Goal: Task Accomplishment & Management: Use online tool/utility

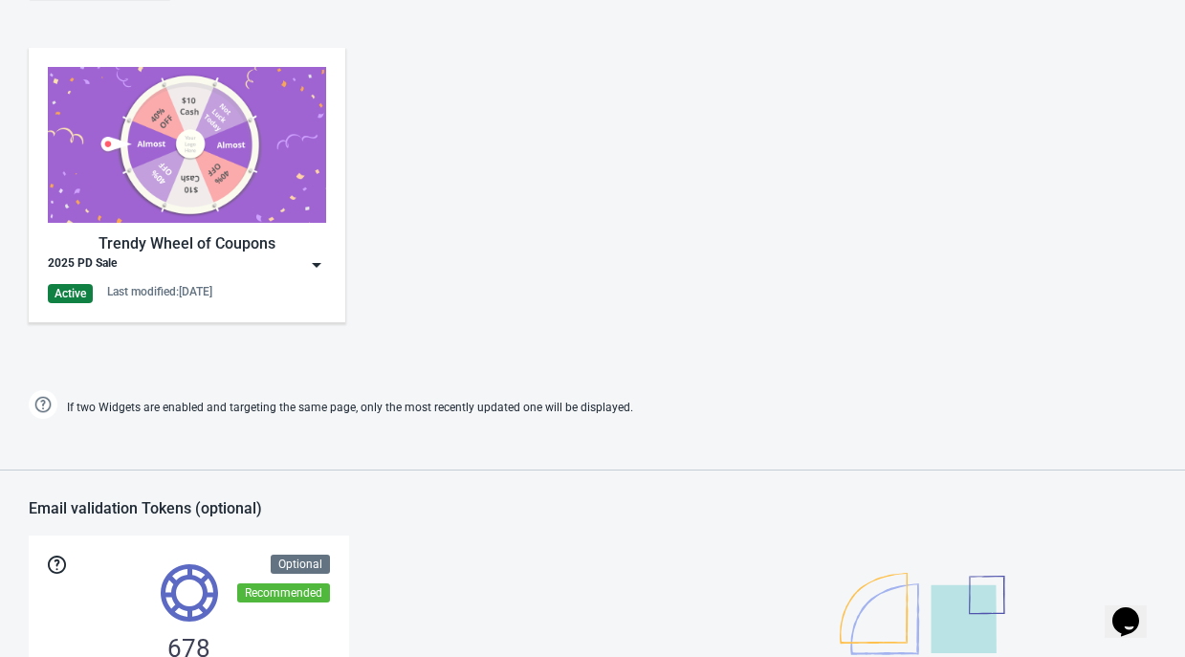
scroll to position [956, 0]
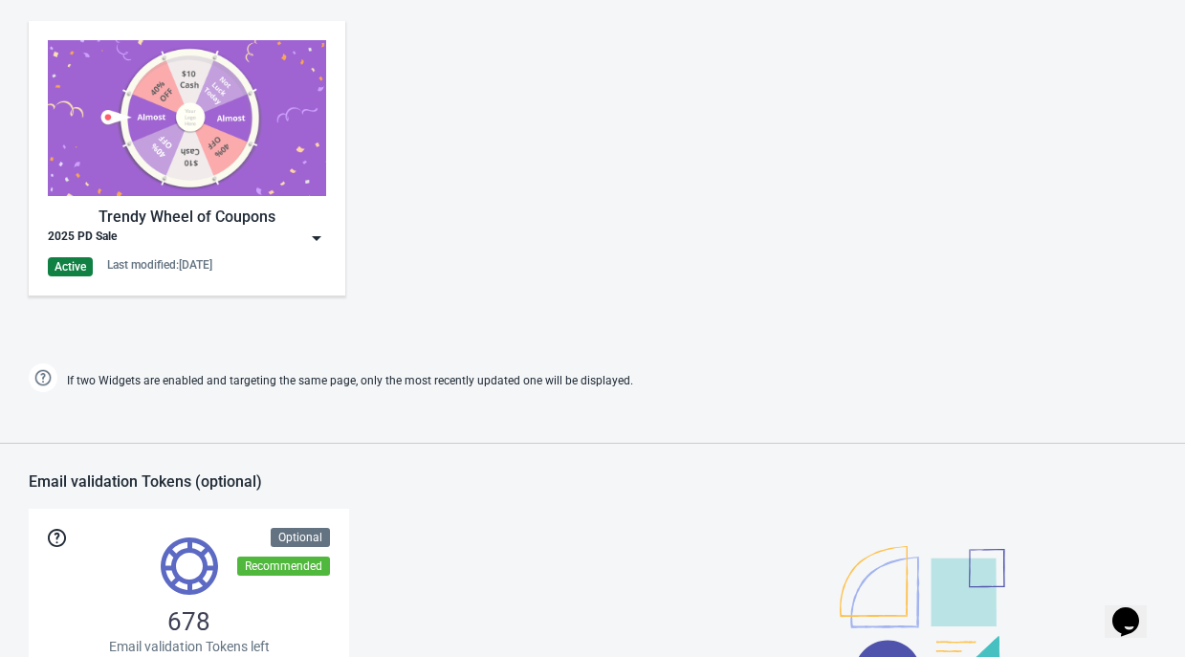
click at [315, 232] on img at bounding box center [316, 238] width 19 height 19
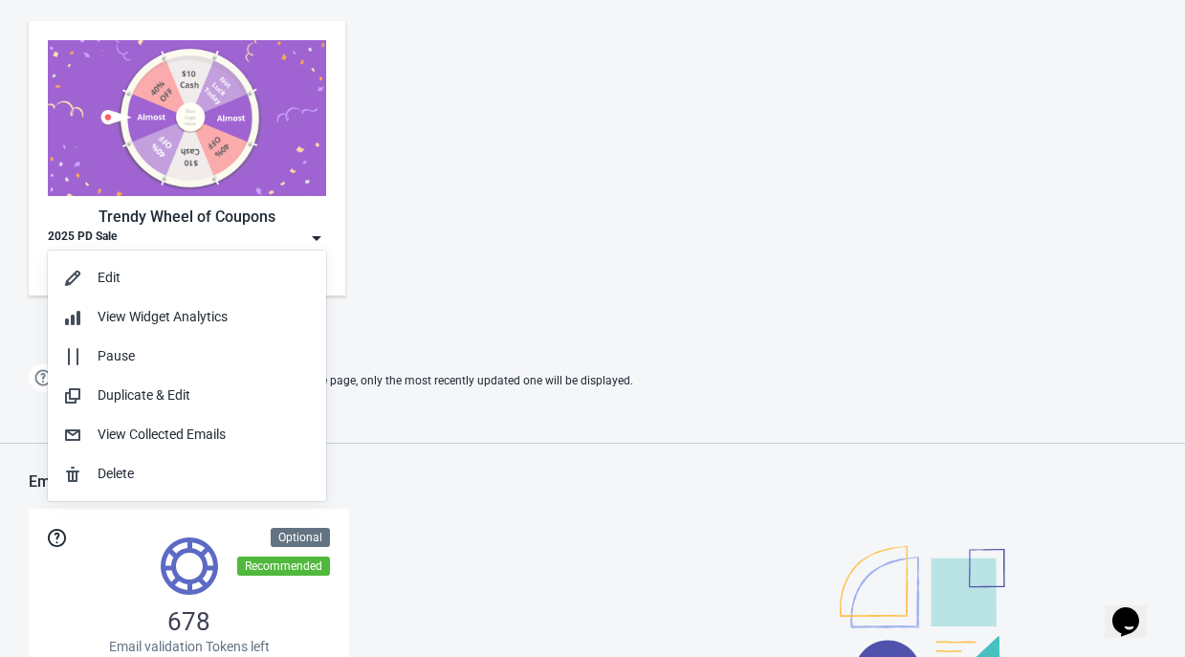
click at [535, 177] on div "Trendy Wheel of Coupons 2025 PD Sale Active Last modified: [DATE]" at bounding box center [592, 174] width 1185 height 344
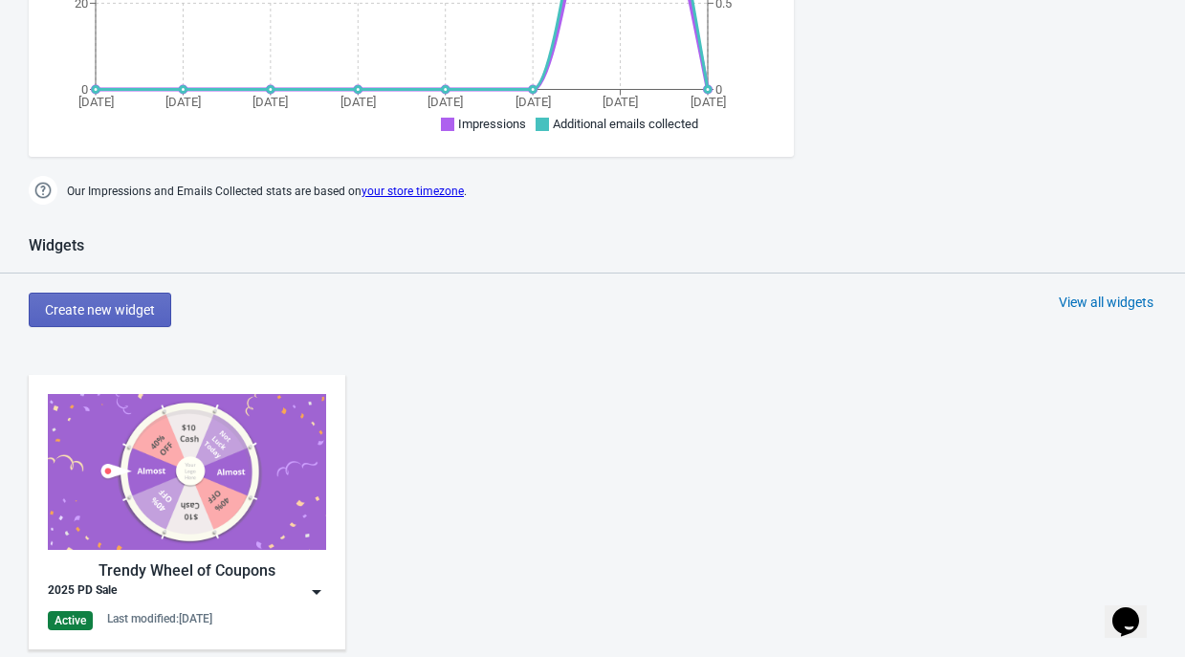
scroll to position [889, 0]
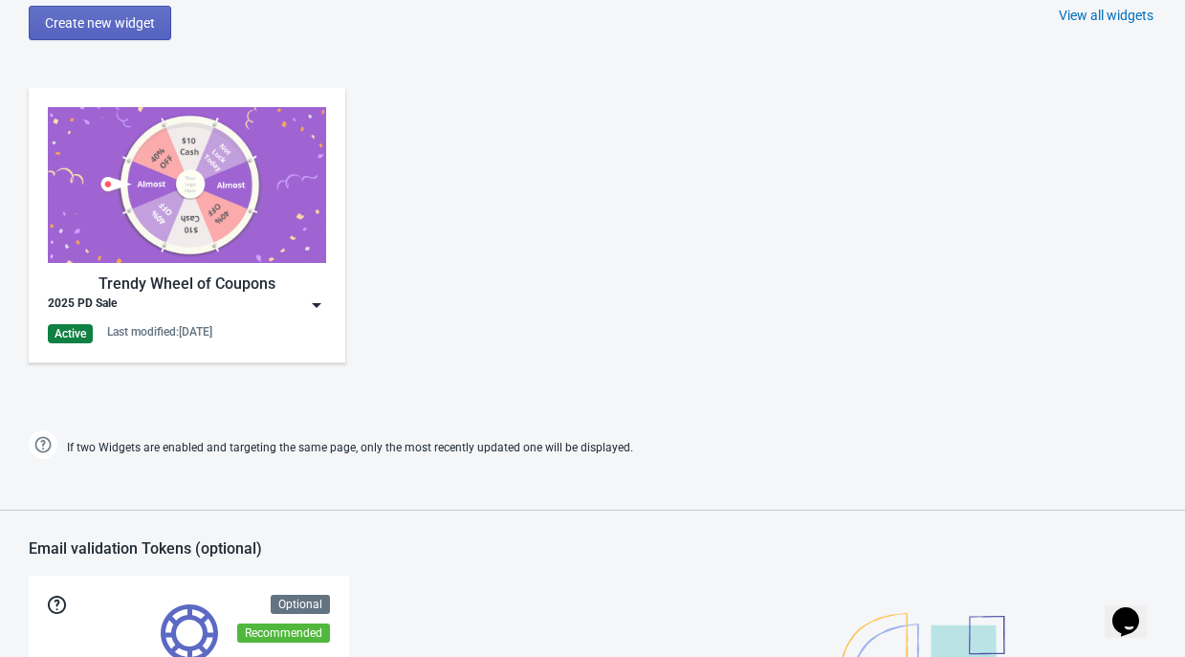
click at [317, 305] on img at bounding box center [316, 304] width 19 height 19
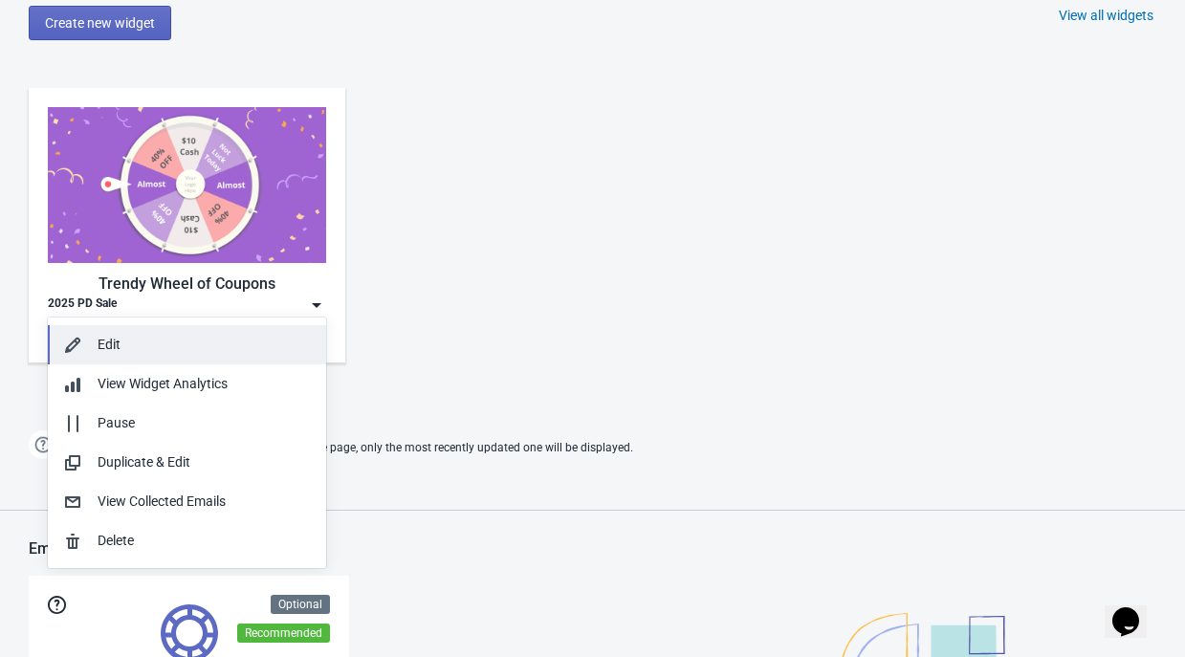
click at [112, 353] on div "Edit" at bounding box center [204, 345] width 213 height 20
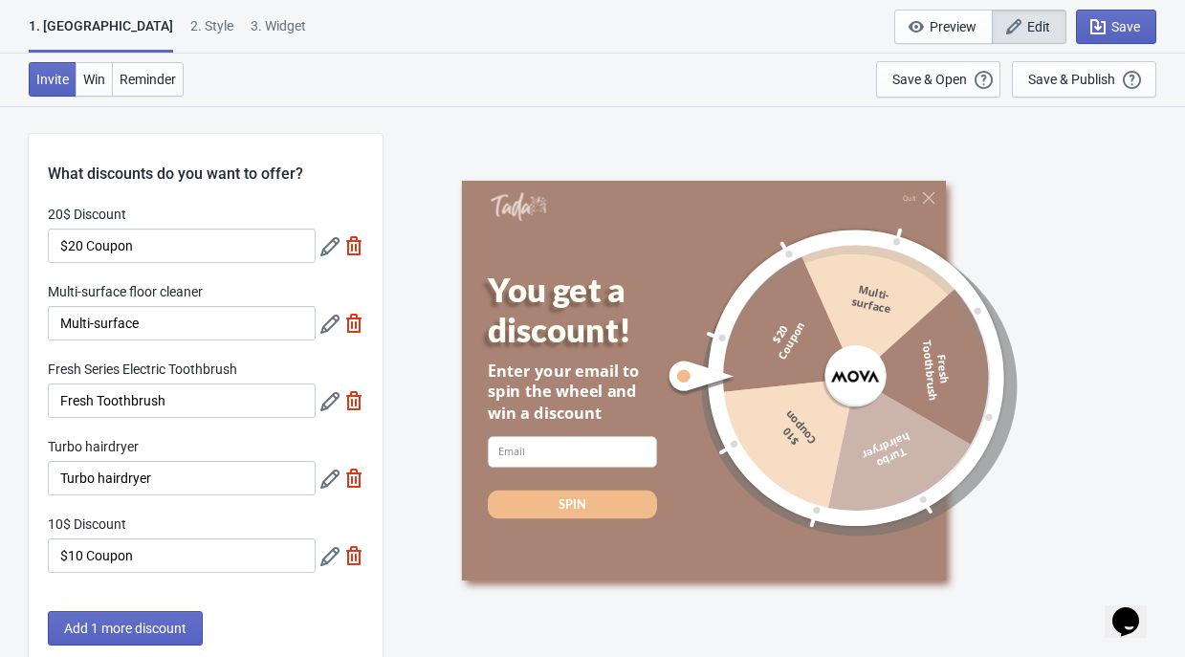
click at [190, 26] on div "2 . Style" at bounding box center [211, 32] width 43 height 33
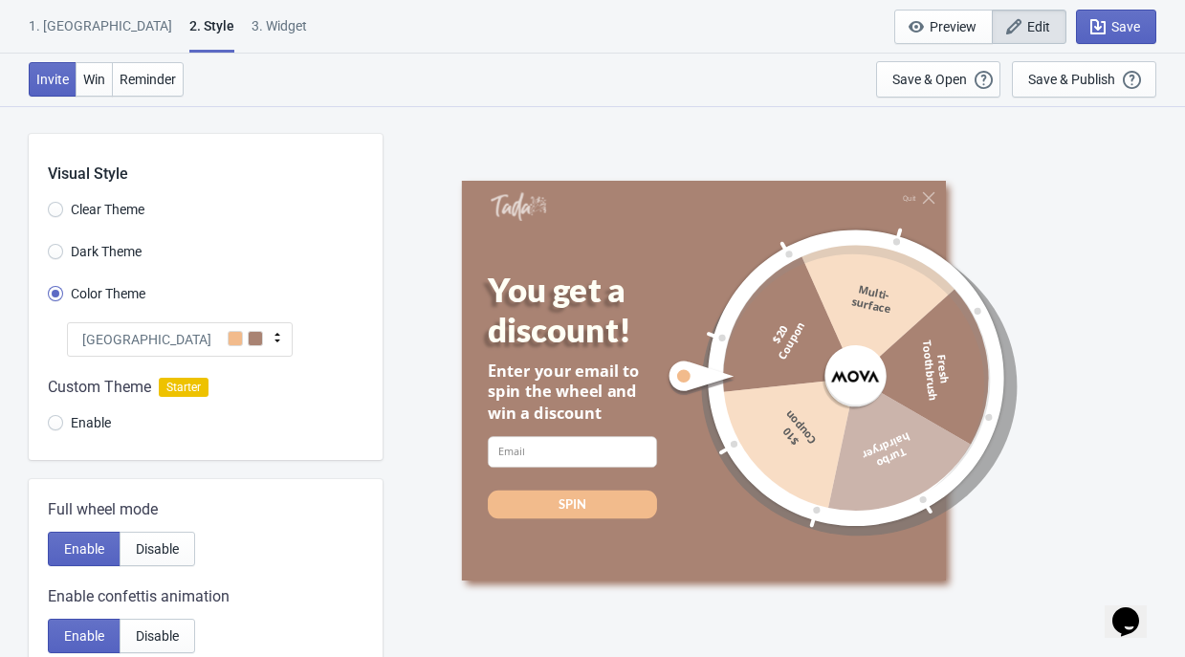
click at [252, 25] on div "3. Widget" at bounding box center [279, 32] width 55 height 33
select select "specificURL"
select select "1"
select select "left"
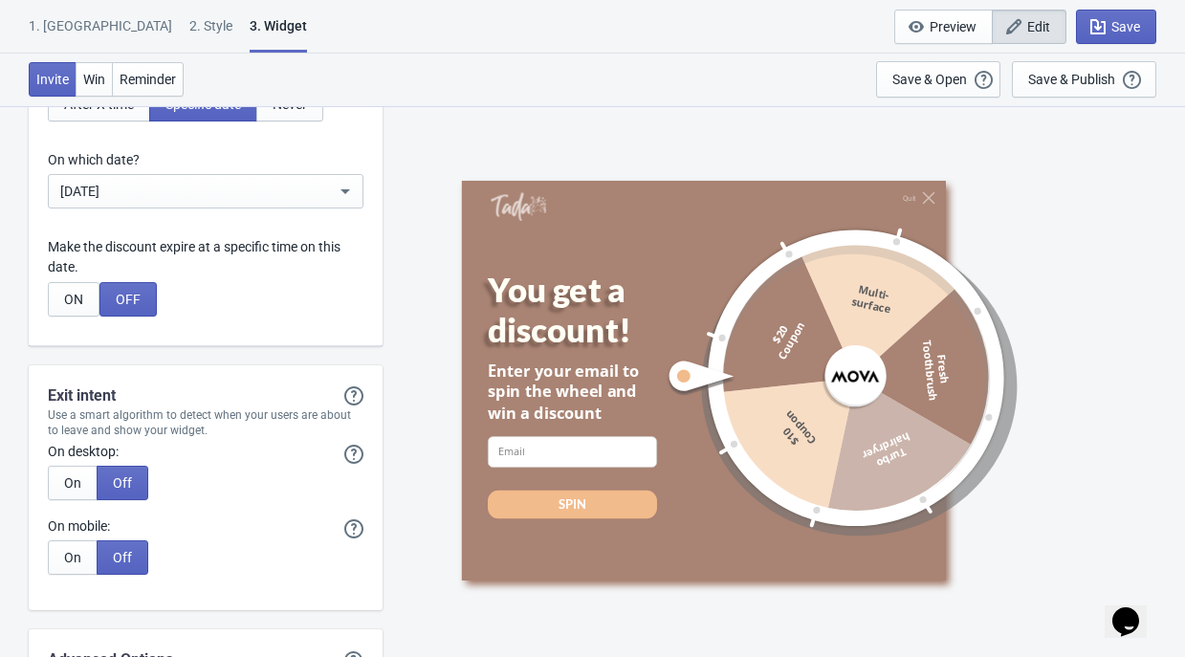
scroll to position [5500, 0]
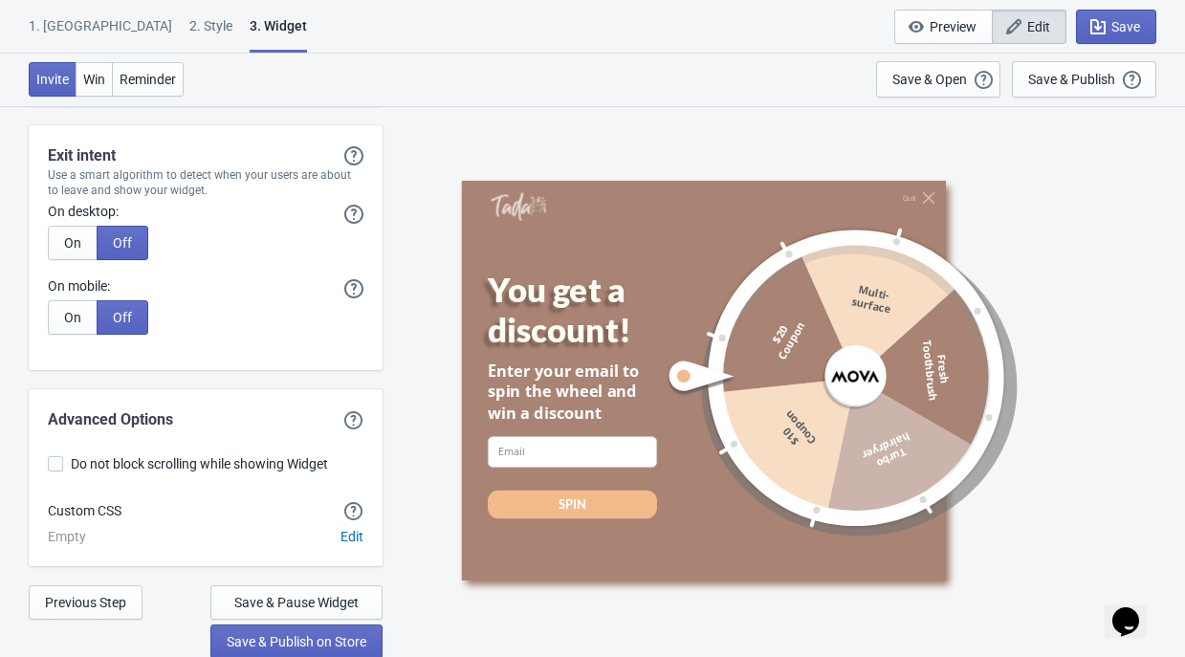
click at [1037, 25] on span "Edit" at bounding box center [1038, 26] width 23 height 15
click at [1033, 26] on span "Edit" at bounding box center [1038, 26] width 23 height 15
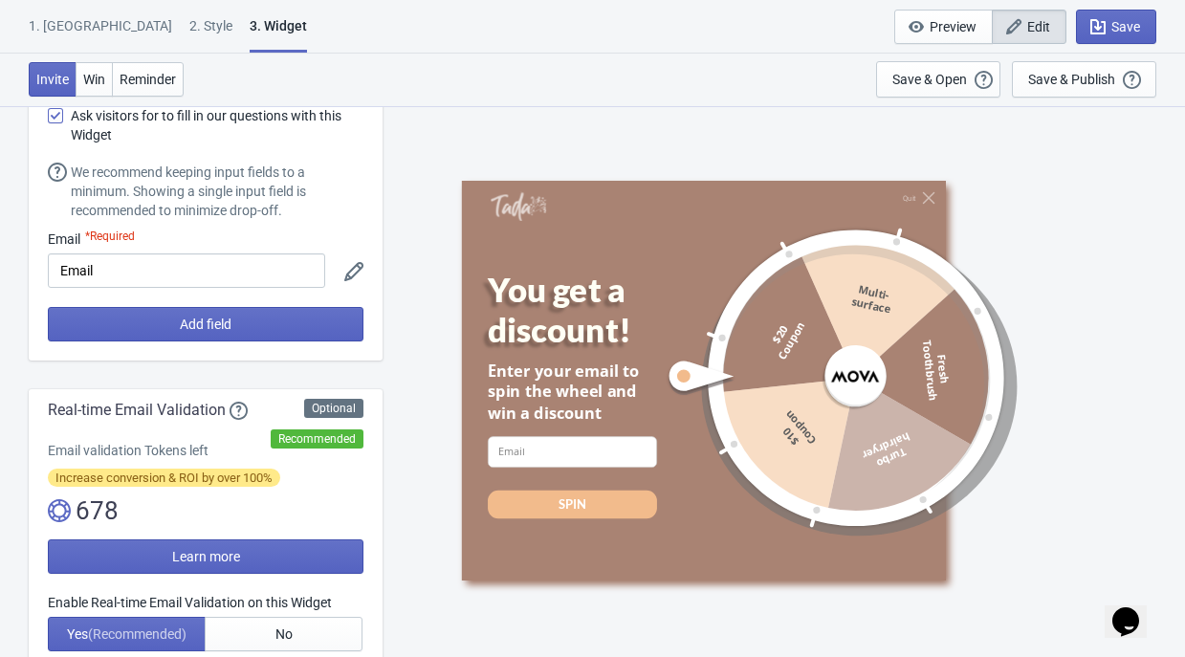
scroll to position [0, 0]
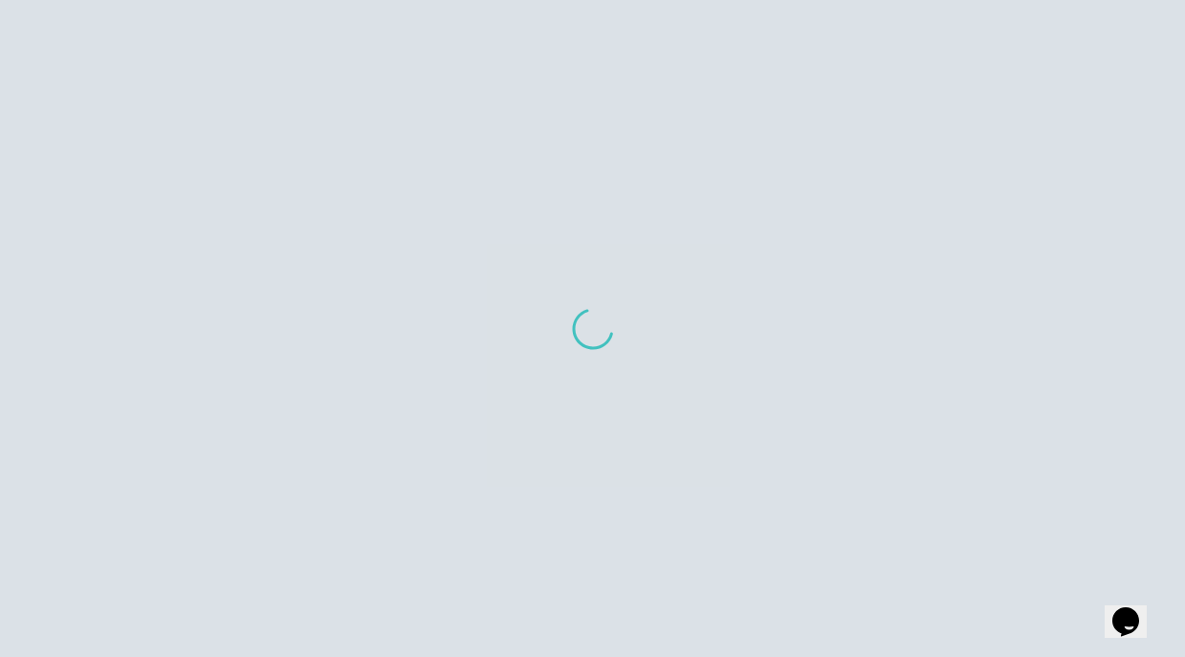
scroll to position [19, 0]
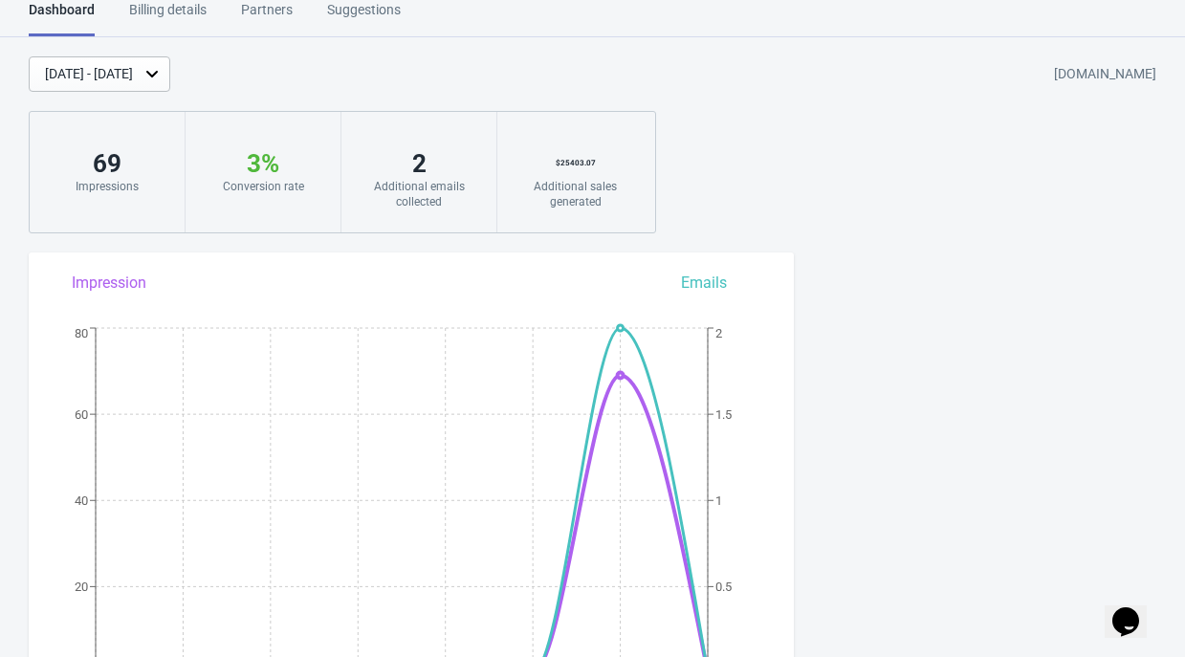
click at [162, 75] on icon at bounding box center [151, 73] width 19 height 19
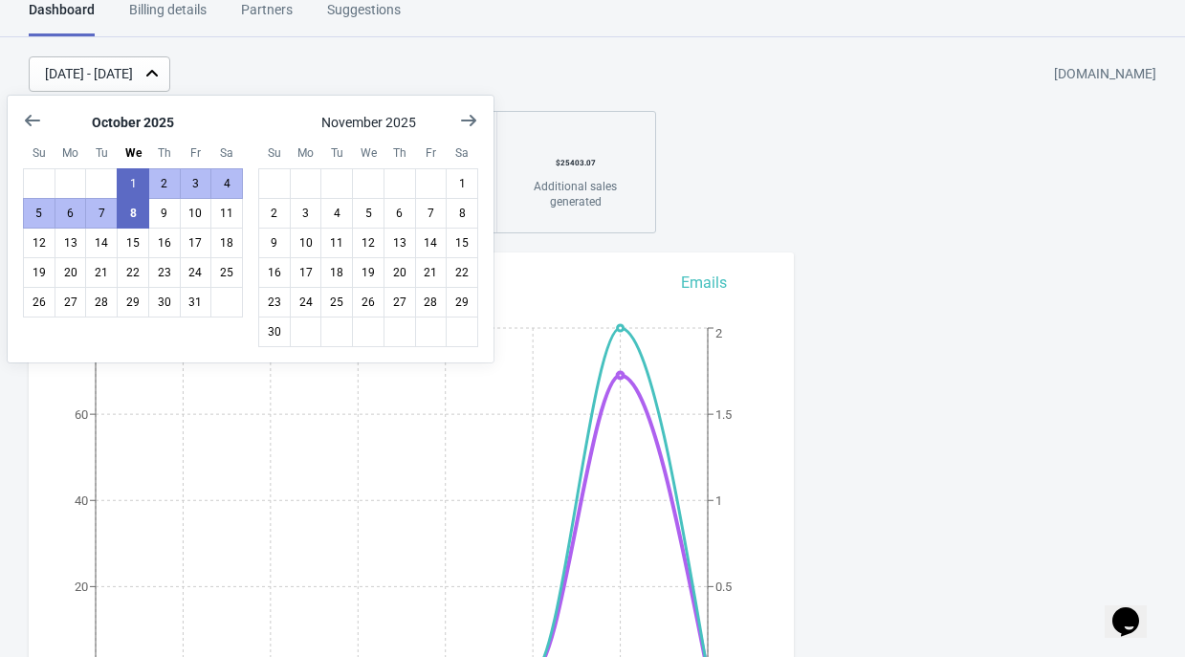
click at [671, 63] on div "[DATE] - [DATE] [DOMAIN_NAME]" at bounding box center [607, 73] width 1156 height 35
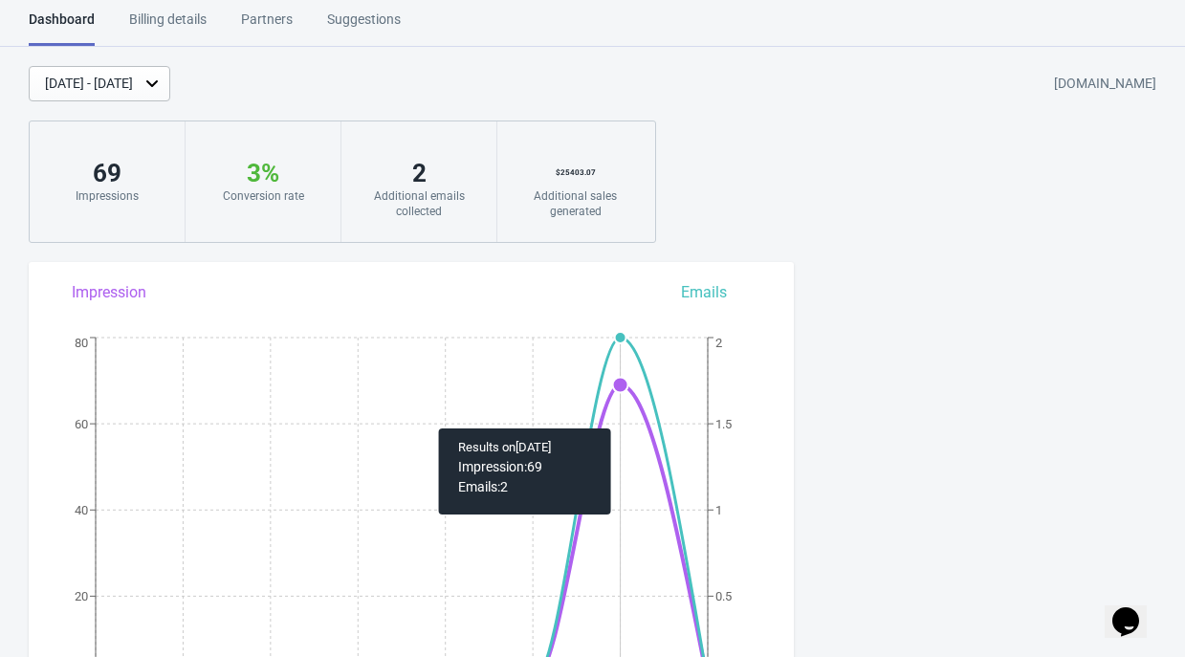
scroll to position [0, 0]
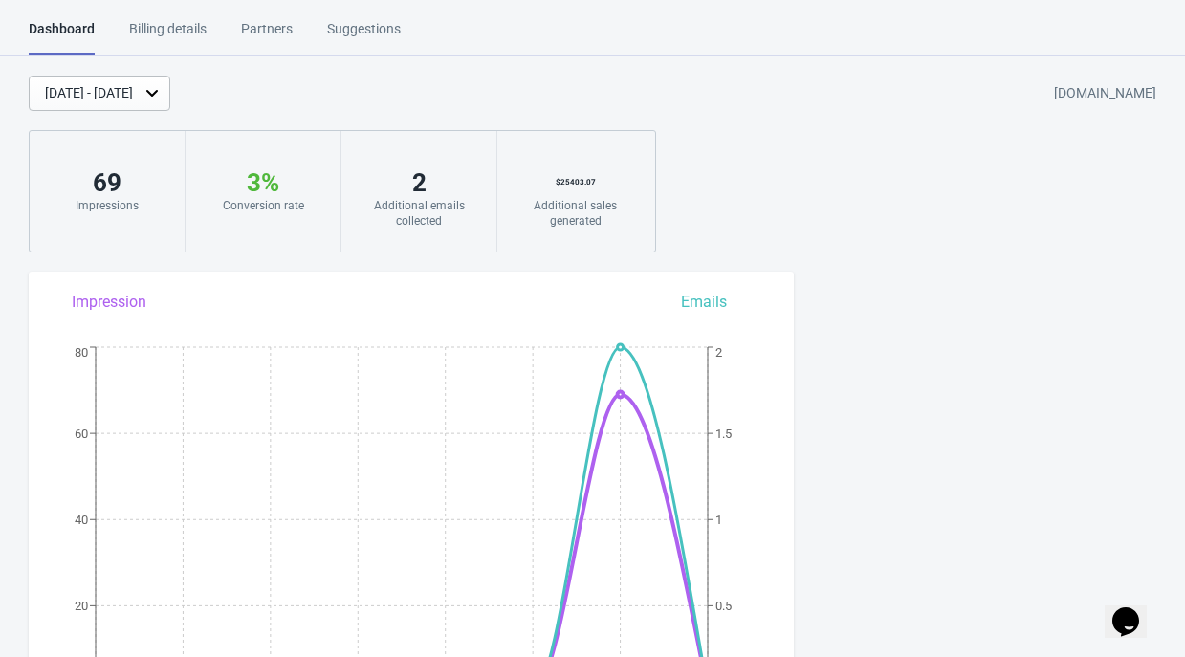
click at [199, 33] on div "Billing details" at bounding box center [167, 35] width 77 height 33
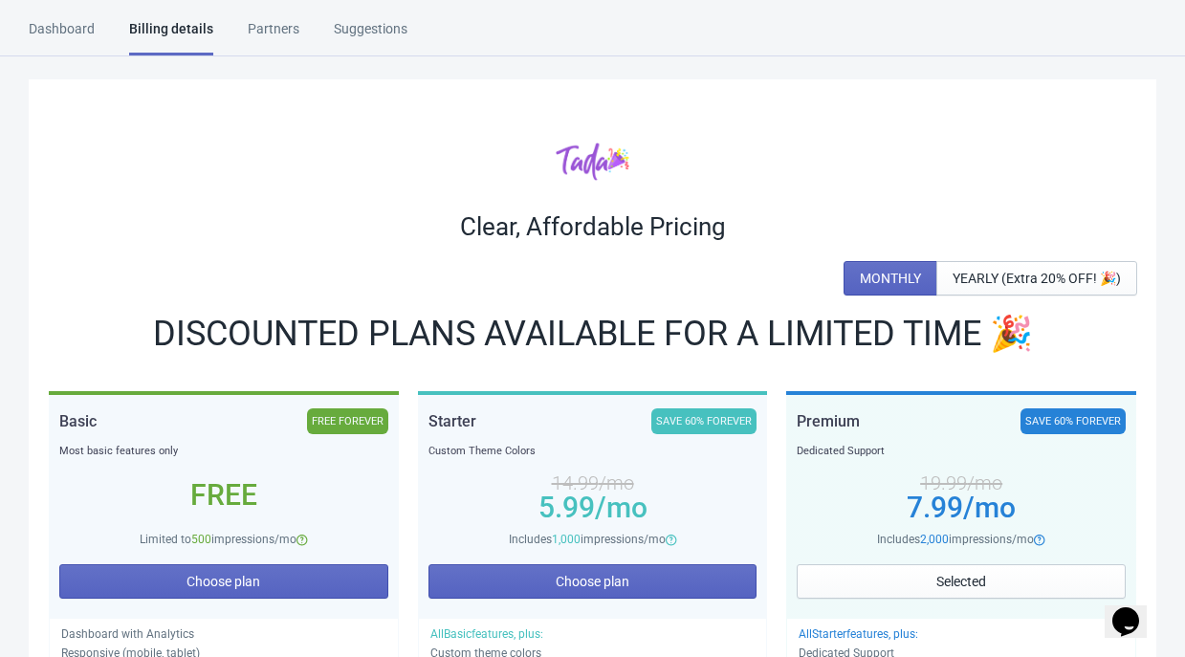
click at [60, 25] on div "Dashboard" at bounding box center [62, 35] width 66 height 33
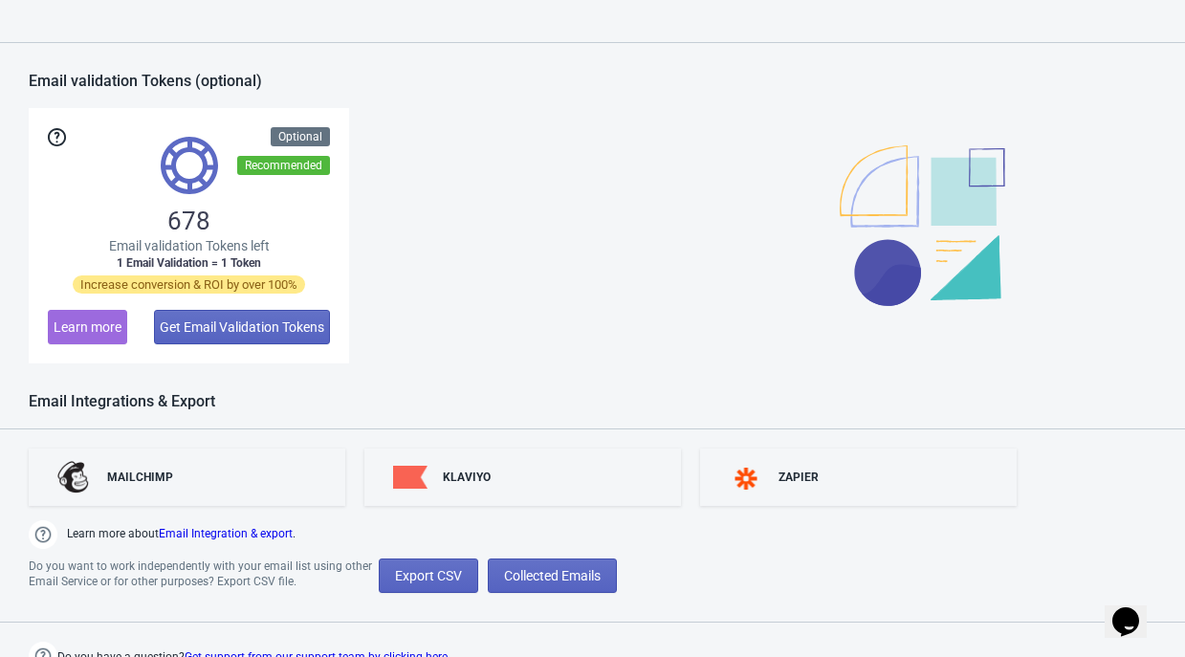
scroll to position [1367, 0]
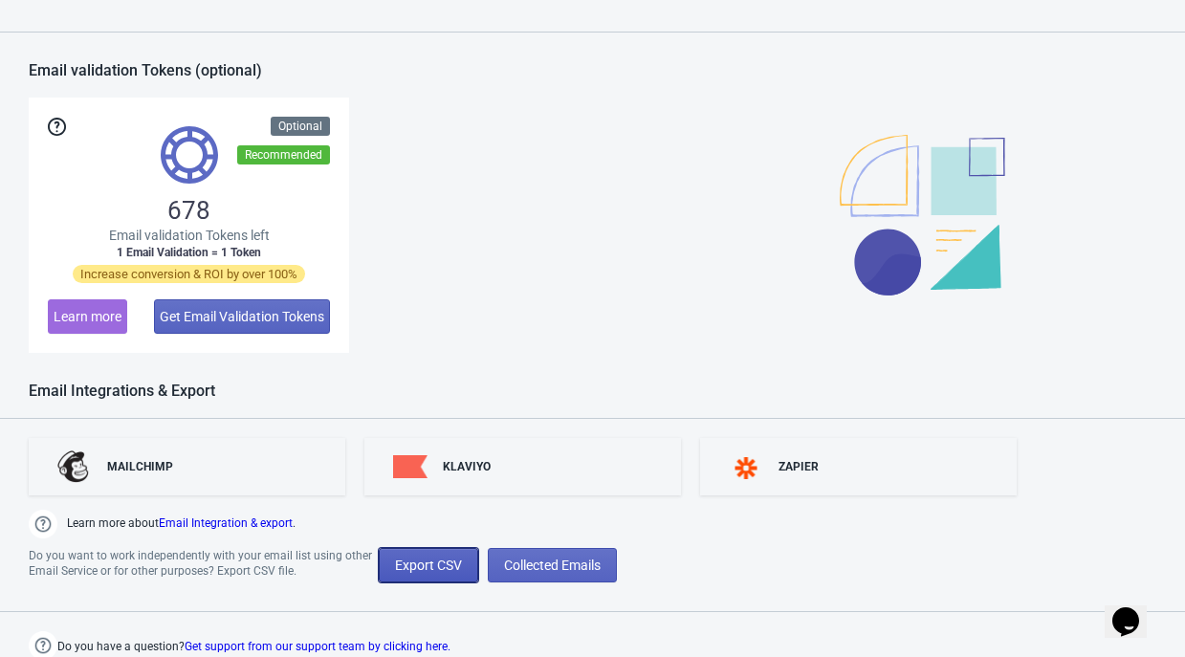
click at [416, 558] on span "Export CSV" at bounding box center [428, 565] width 67 height 15
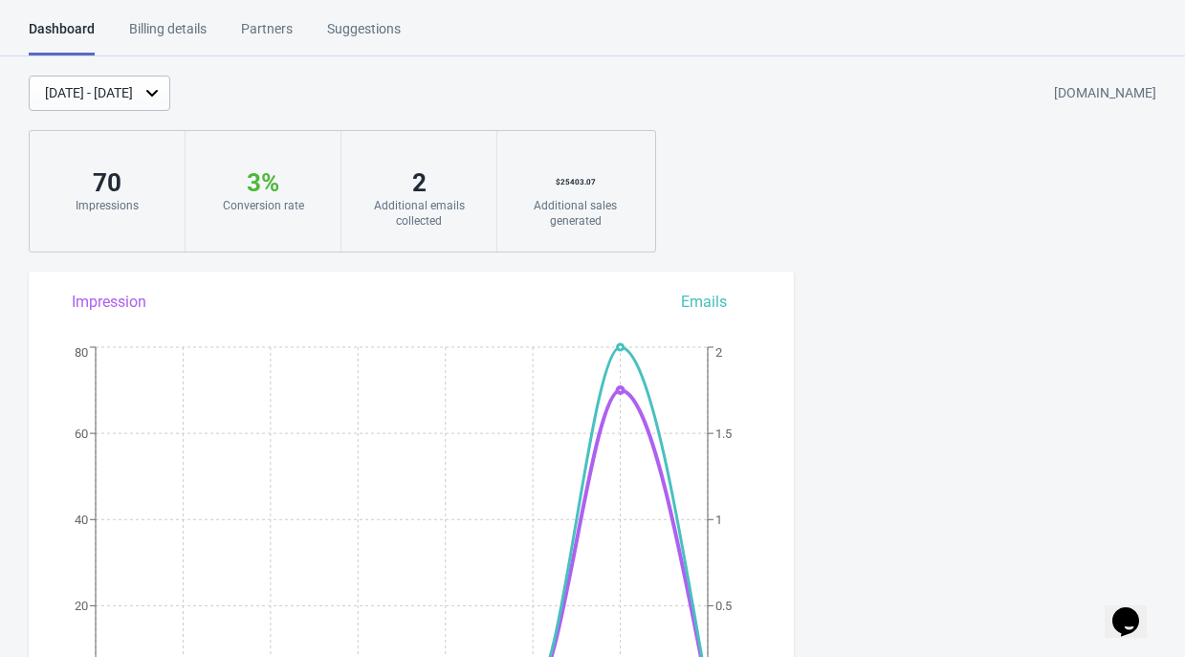
select select "2025"
select select "10"
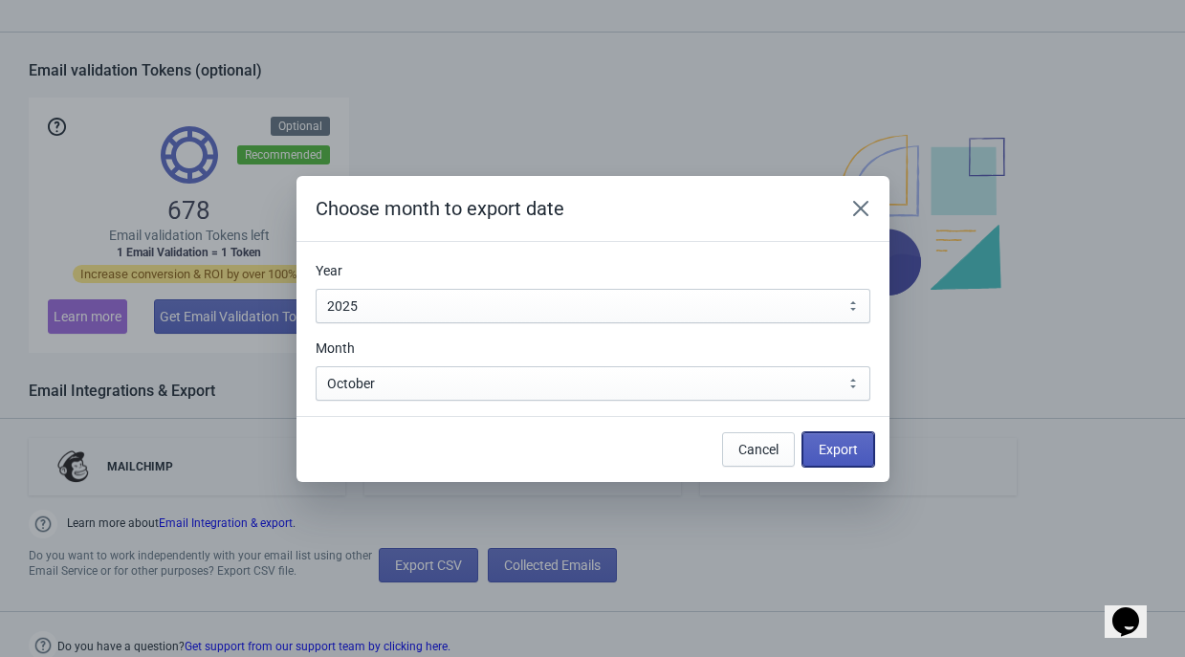
click at [838, 451] on span "Export" at bounding box center [838, 449] width 39 height 15
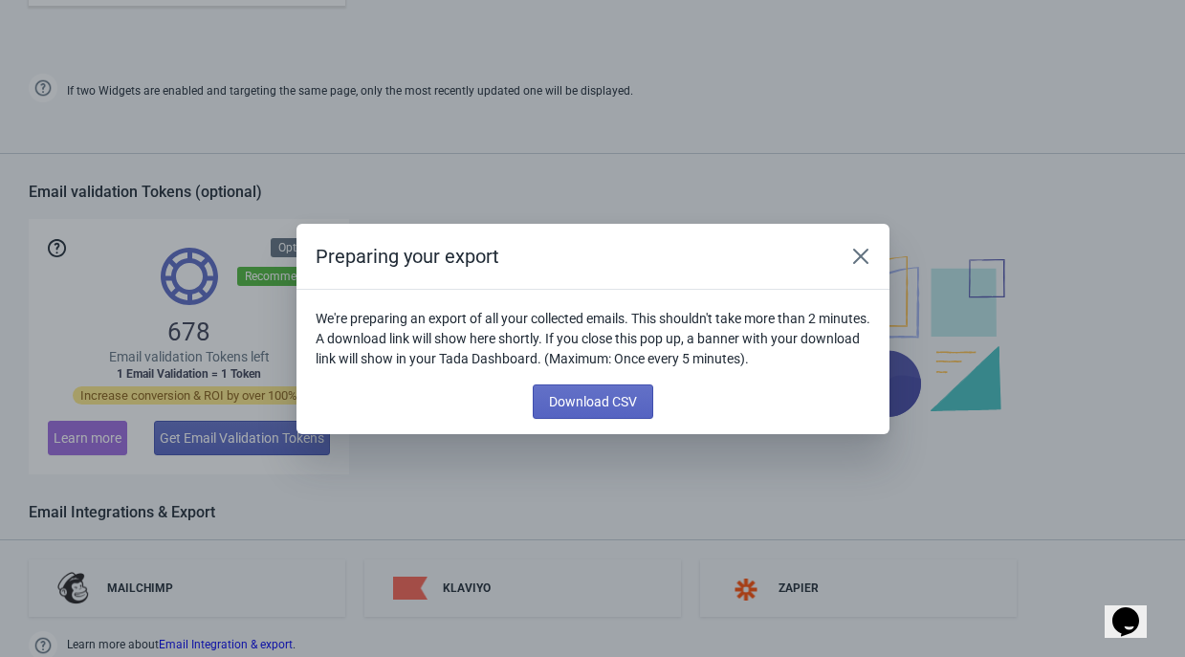
scroll to position [1489, 0]
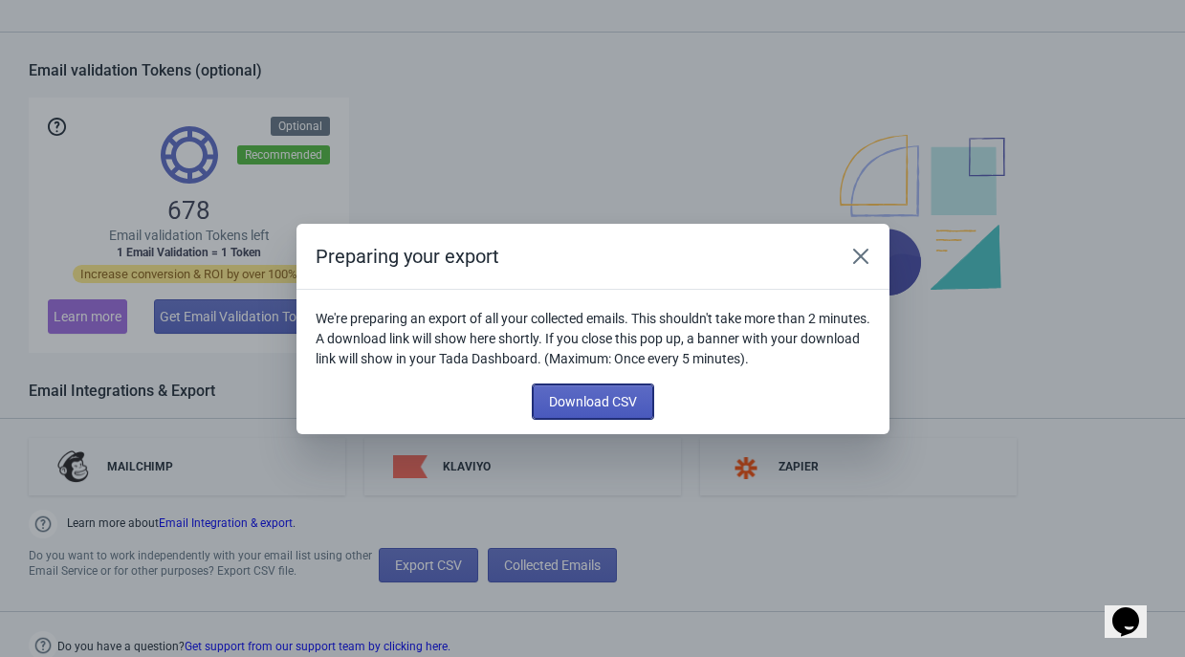
click at [610, 395] on span "Download CSV" at bounding box center [593, 401] width 88 height 15
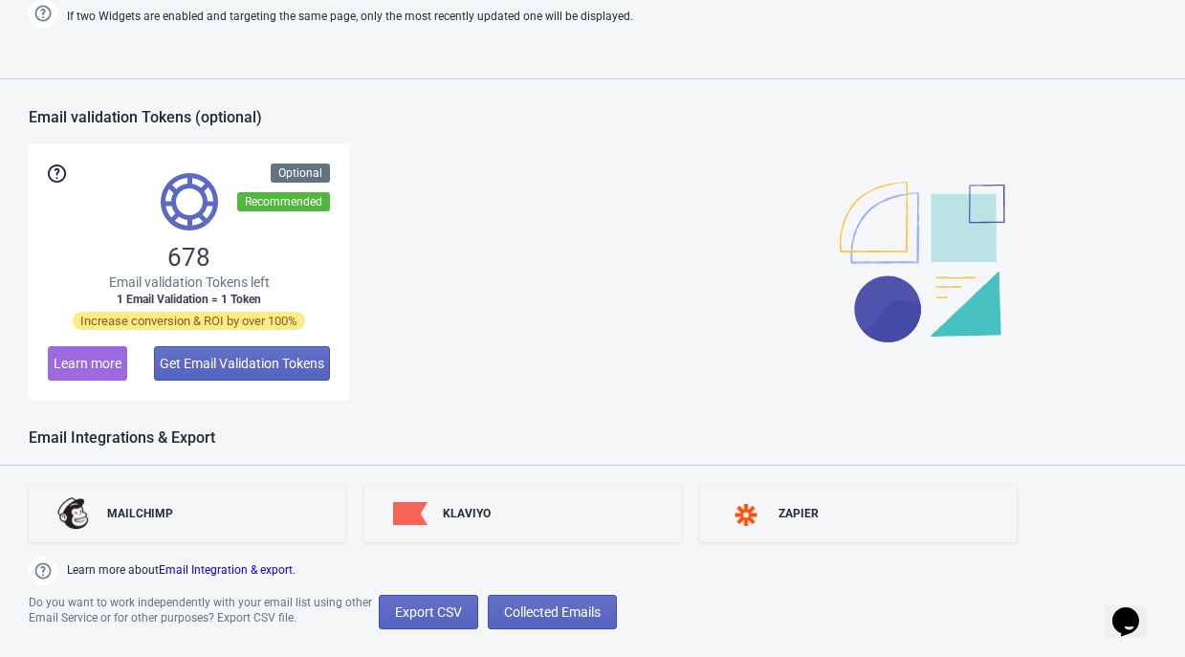
scroll to position [1367, 0]
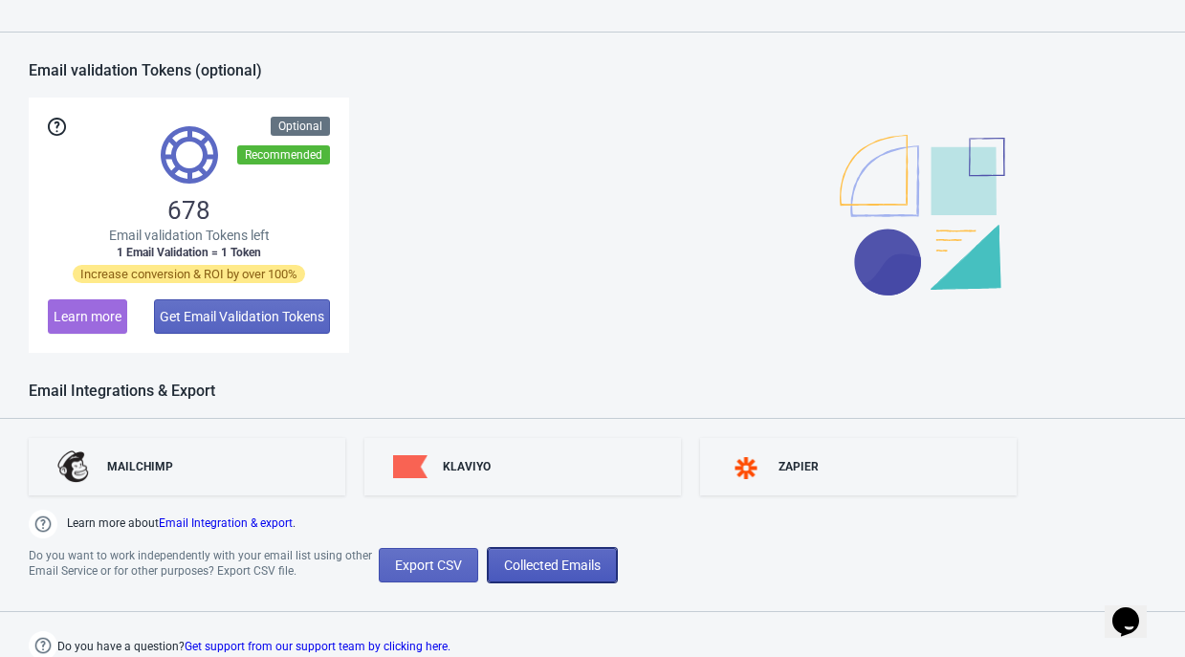
click at [559, 565] on span "Collected Emails" at bounding box center [552, 565] width 97 height 15
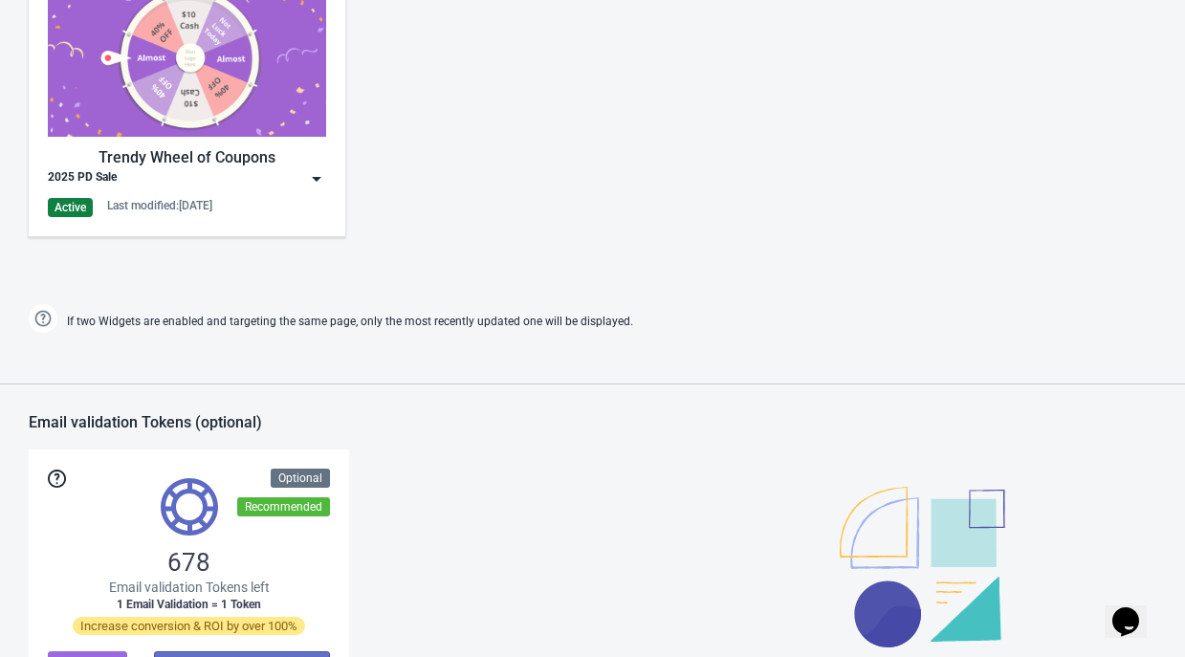
scroll to position [880, 0]
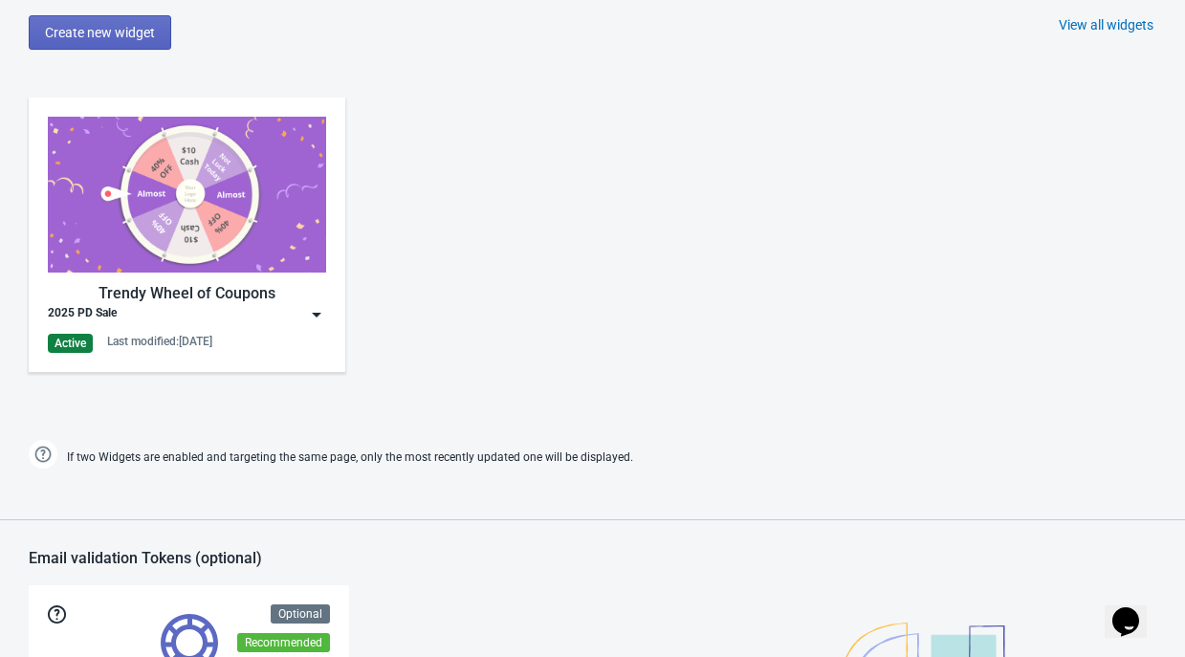
click at [171, 199] on img at bounding box center [187, 195] width 278 height 156
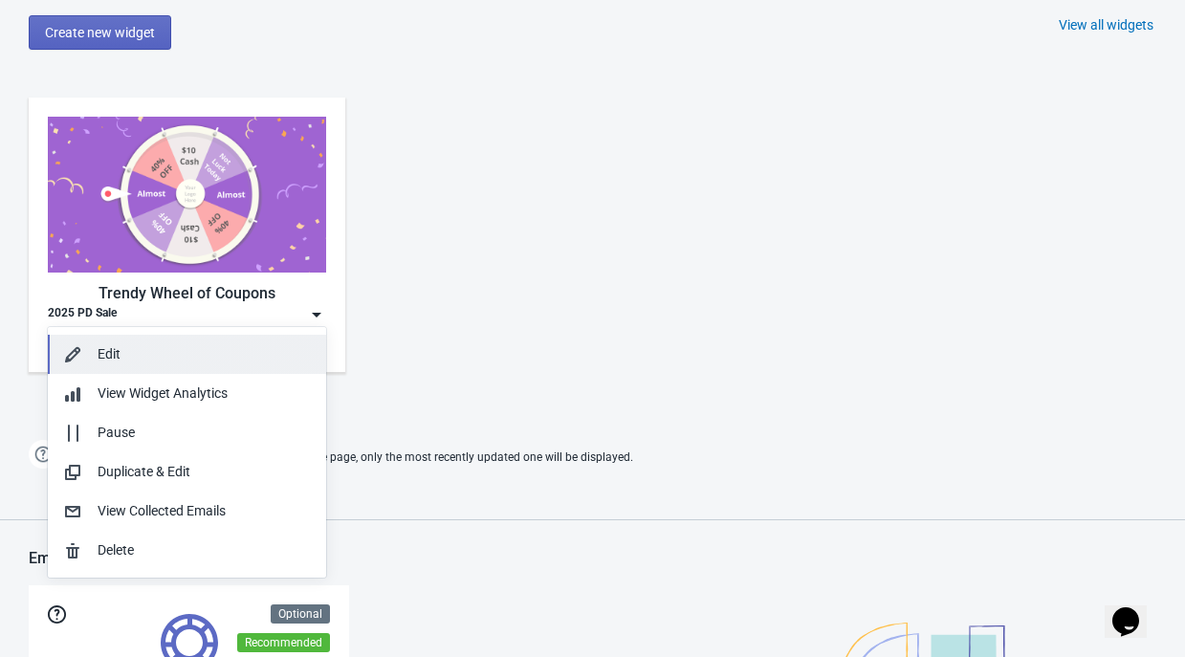
click at [143, 364] on div "Edit" at bounding box center [204, 354] width 213 height 20
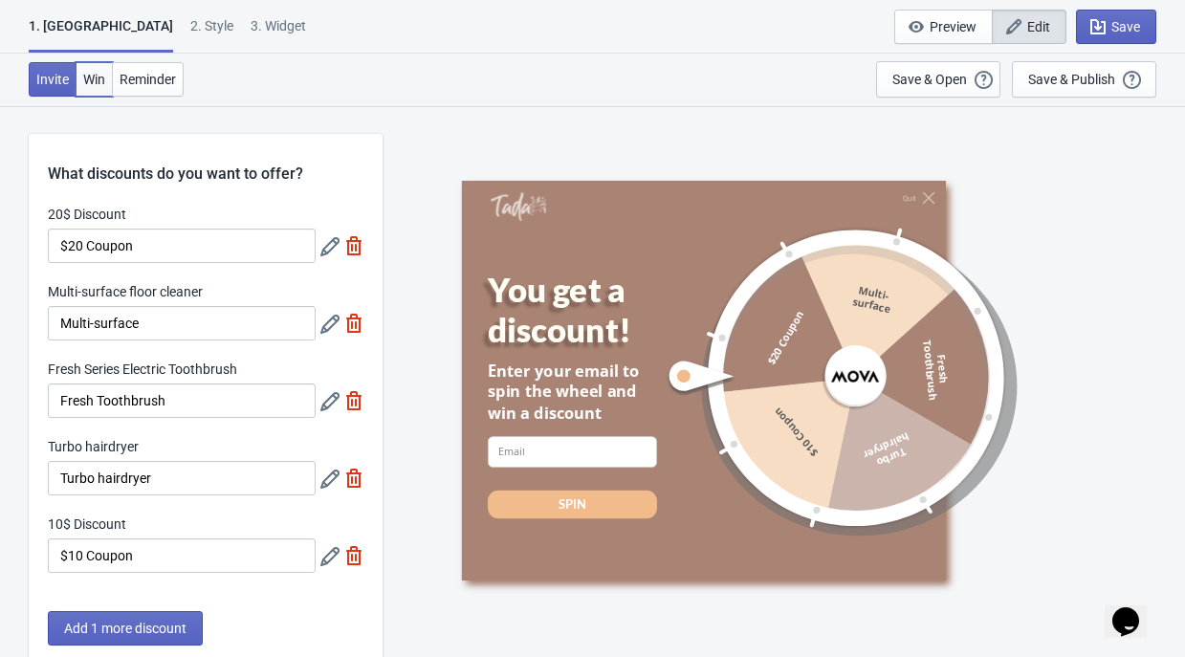
click at [102, 74] on span "Win" at bounding box center [94, 79] width 22 height 15
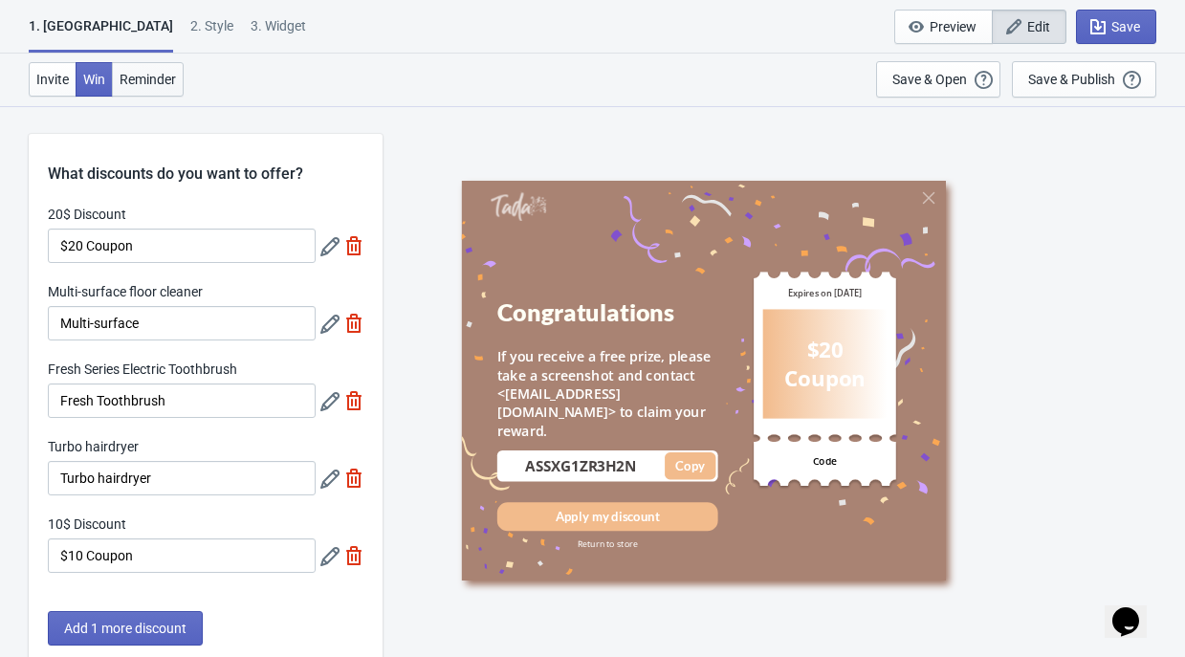
click at [138, 72] on span "Reminder" at bounding box center [148, 79] width 56 height 15
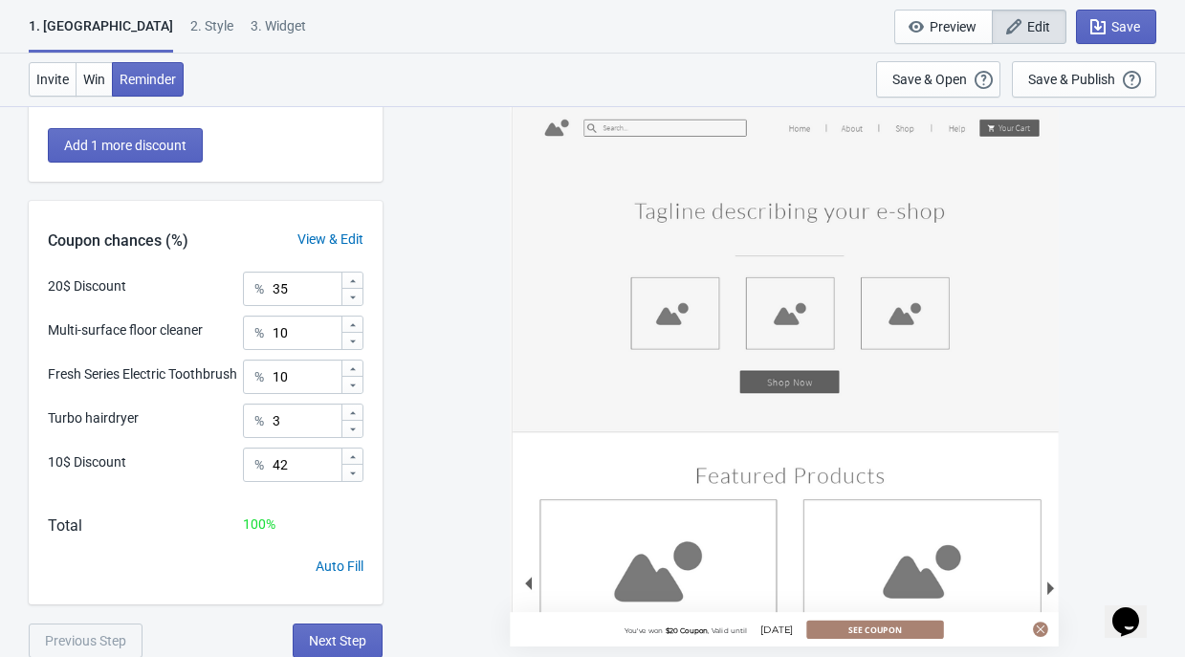
scroll to position [484, 0]
click at [190, 33] on div "2 . Style" at bounding box center [211, 32] width 43 height 33
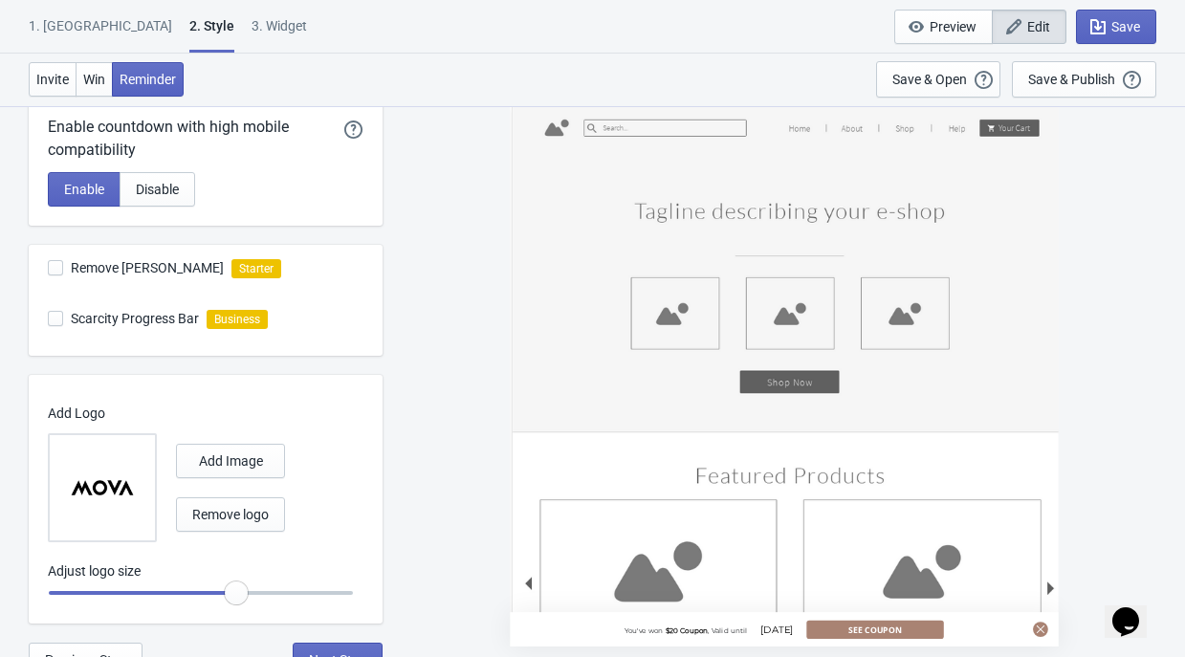
scroll to position [576, 0]
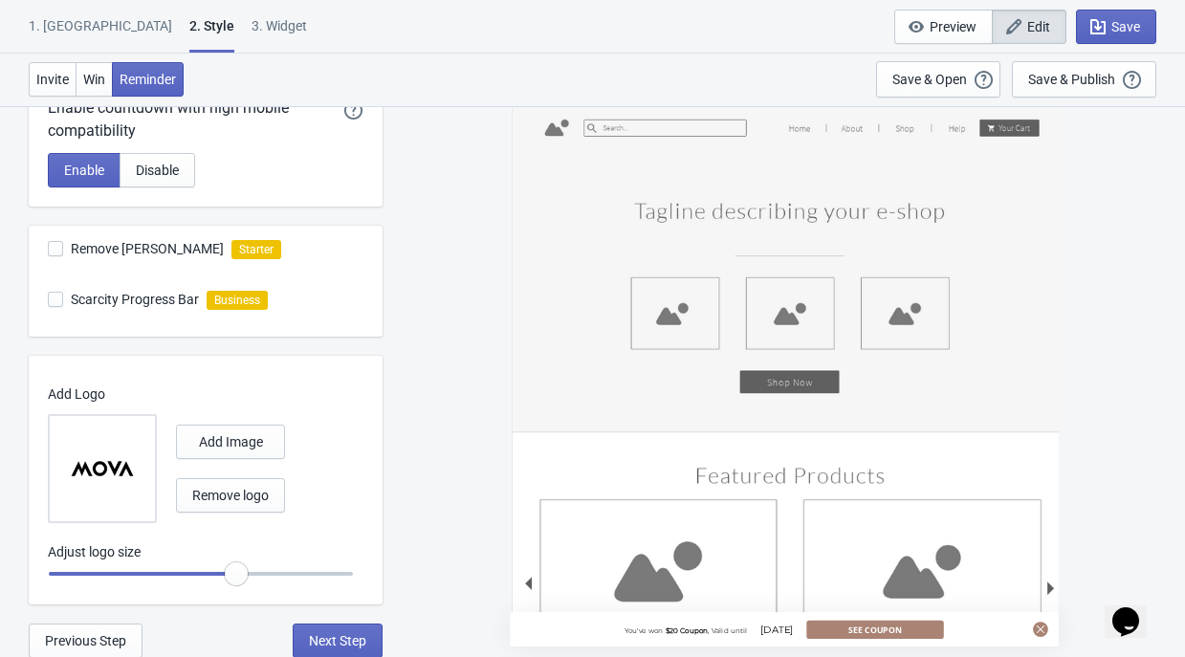
click at [252, 30] on div "3. Widget" at bounding box center [279, 32] width 55 height 33
select select "specificURL"
select select "1"
select select "left"
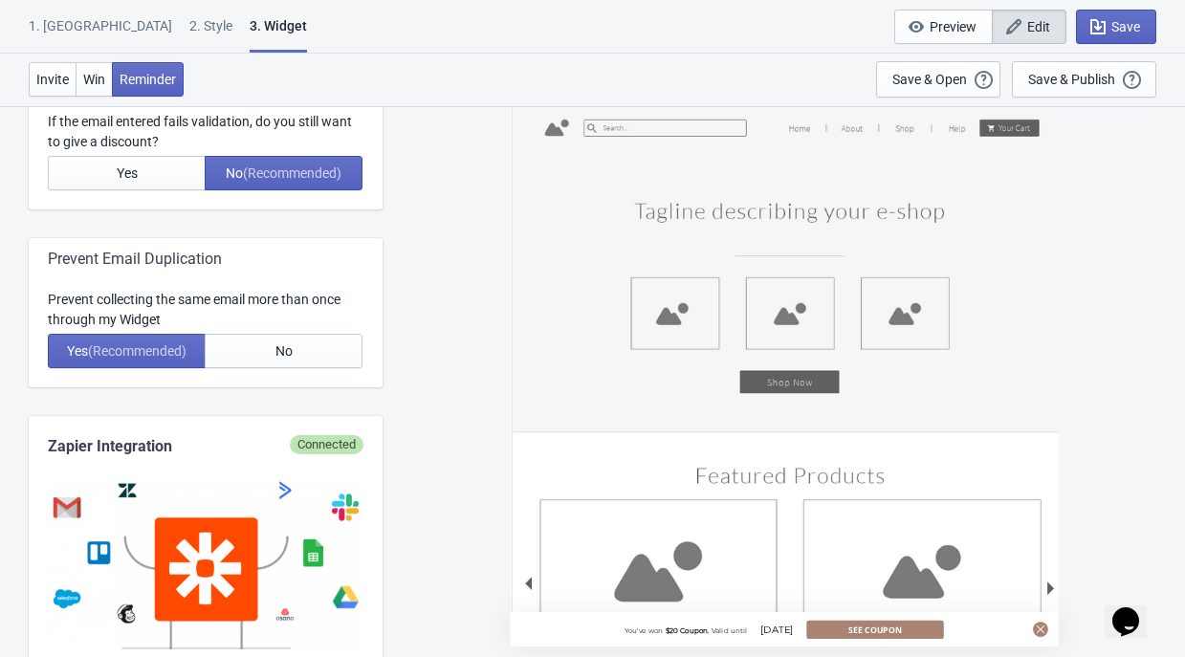
scroll to position [765, 0]
